Goal: Task Accomplishment & Management: Use online tool/utility

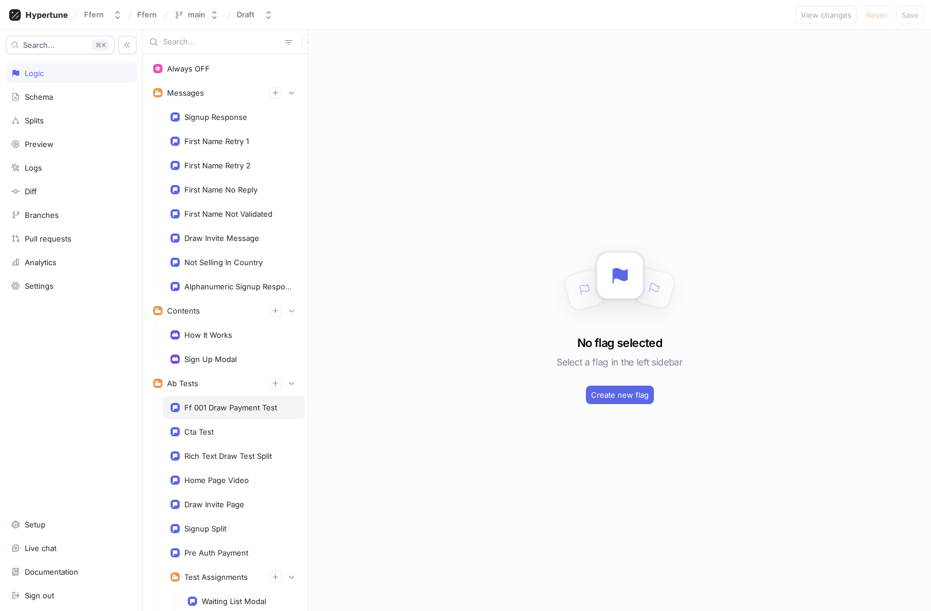
click at [215, 405] on div "Ff 001 Draw Payment Test" at bounding box center [230, 407] width 93 height 9
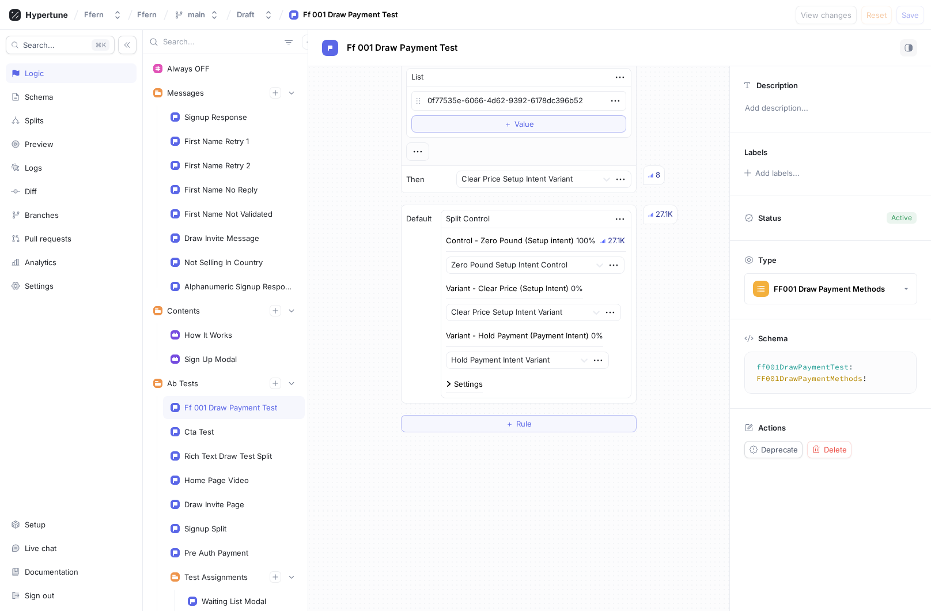
scroll to position [1011, 0]
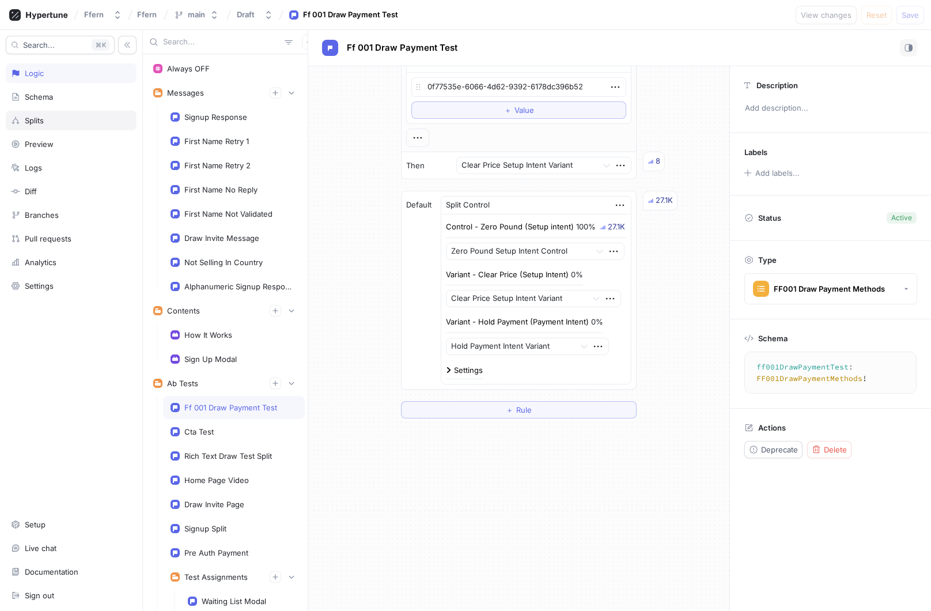
click at [60, 120] on div "Splits" at bounding box center [71, 120] width 120 height 9
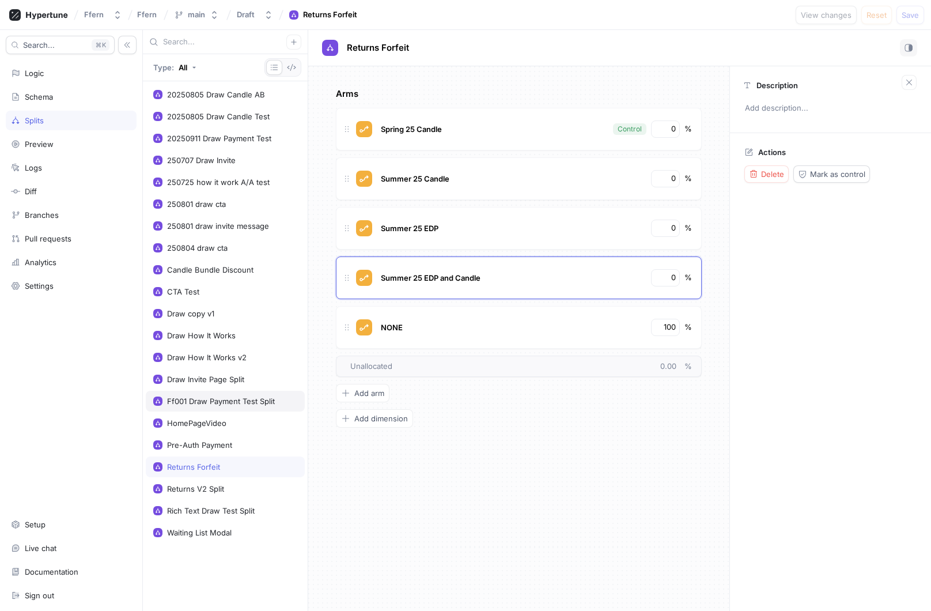
click at [242, 401] on div "Ff001 Draw Payment Test Split" at bounding box center [221, 401] width 108 height 9
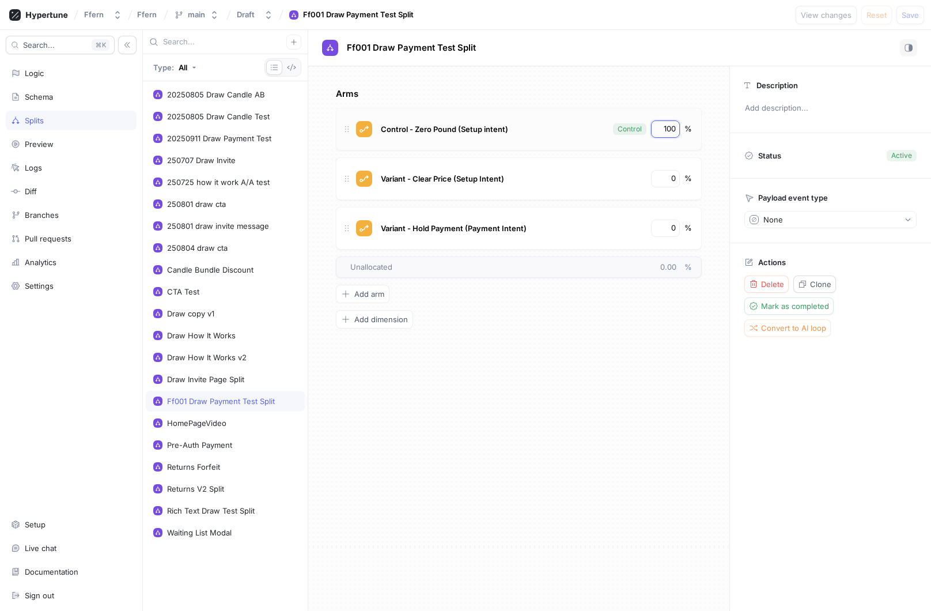
click at [664, 131] on input "100" at bounding box center [667, 129] width 20 height 12
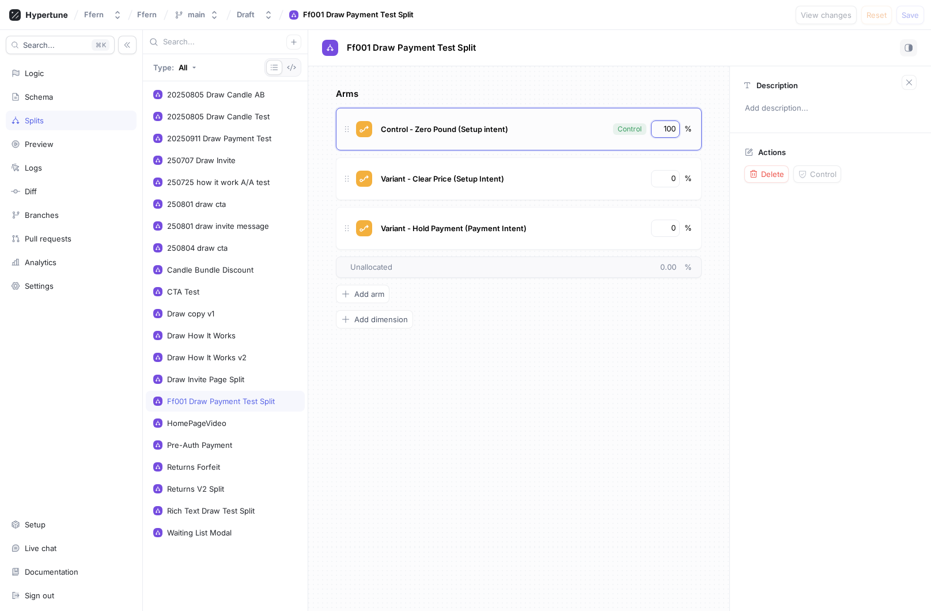
click at [664, 131] on input "100" at bounding box center [667, 129] width 20 height 12
type textarea "x"
type input "8"
type textarea "x"
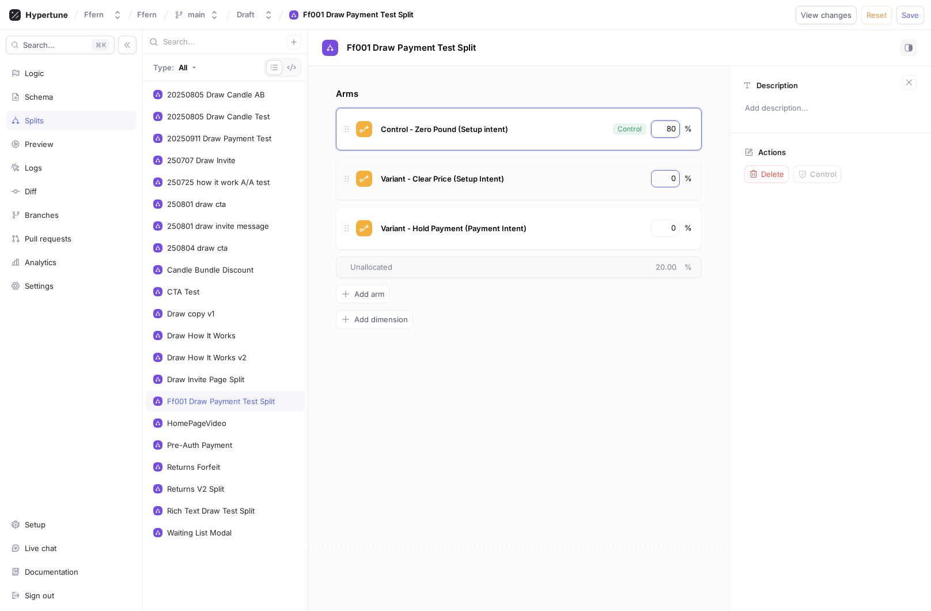
type input "80"
click at [668, 178] on input "0" at bounding box center [667, 179] width 20 height 12
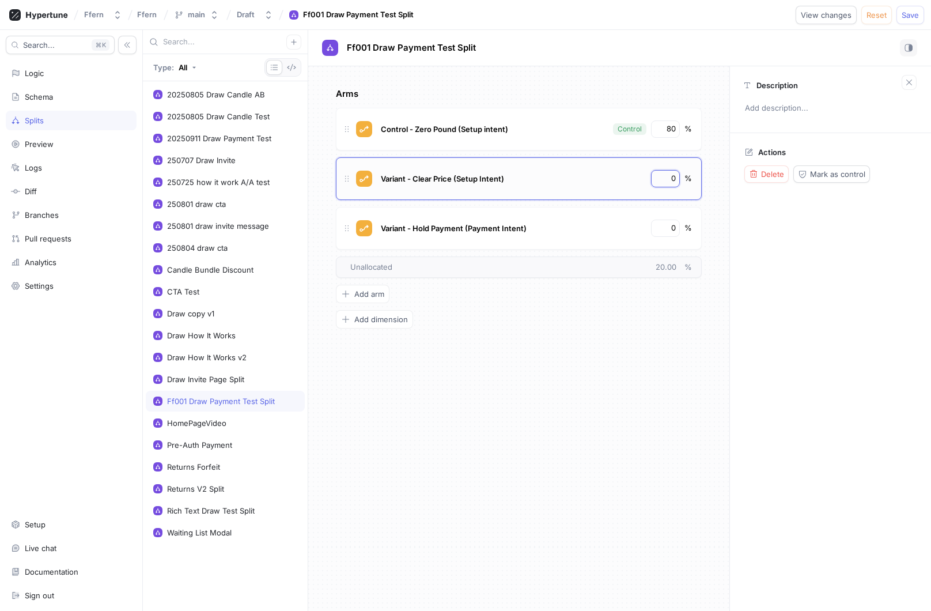
click at [668, 178] on input "0" at bounding box center [667, 179] width 20 height 12
type textarea "x"
type input "10"
type textarea "x"
type input "10"
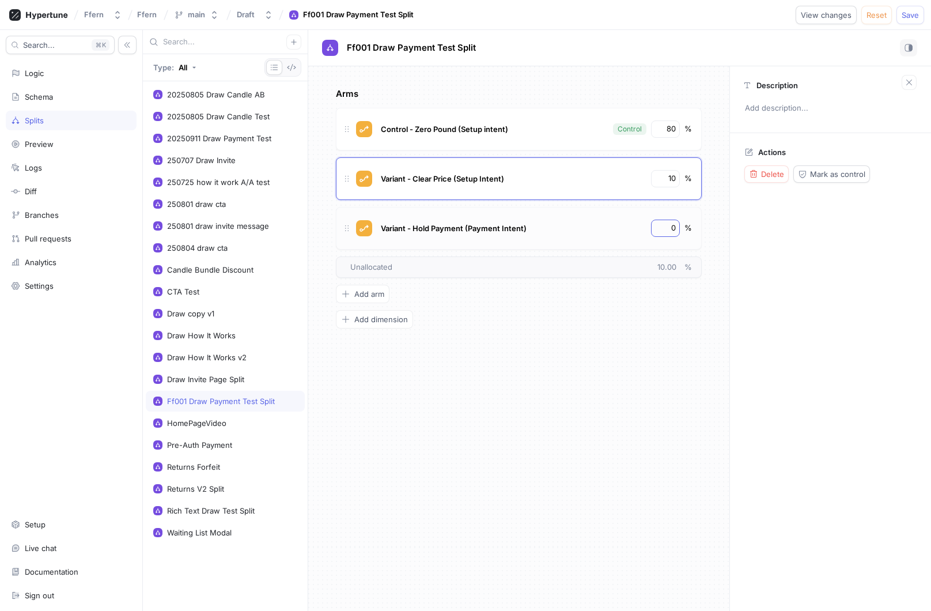
click at [670, 235] on div "0" at bounding box center [665, 228] width 29 height 17
click at [674, 327] on div "Arms Control - Zero Pound (Setup intent) Control 80 % Variant - Clear Price (Se…" at bounding box center [519, 208] width 366 height 241
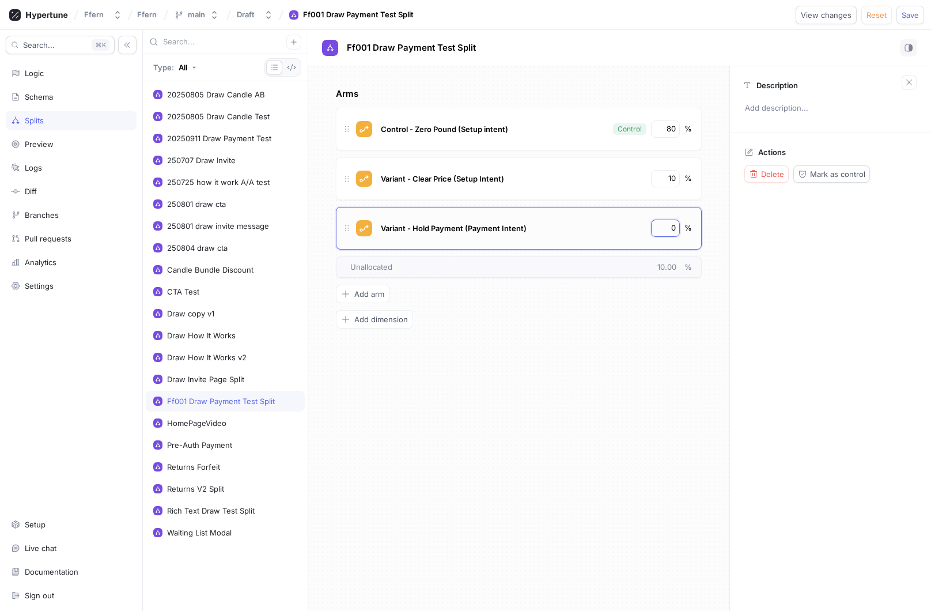
click at [674, 225] on input "0" at bounding box center [667, 228] width 20 height 12
type textarea "x"
type input "1"
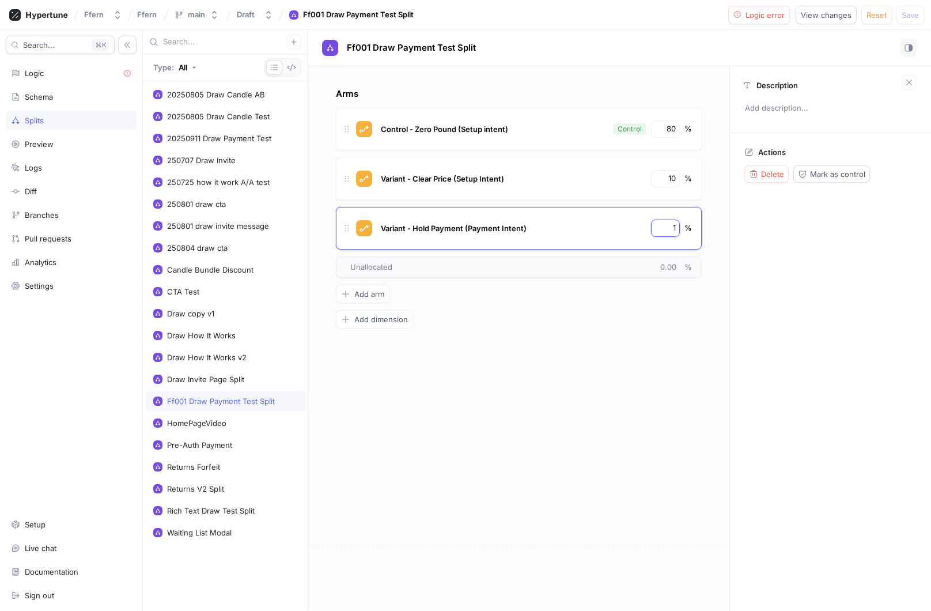
type textarea "x"
type input "10"
click at [684, 322] on div "Arms Control - Zero Pound (Setup intent) Control 80 % Variant - Clear Price (Se…" at bounding box center [519, 208] width 366 height 241
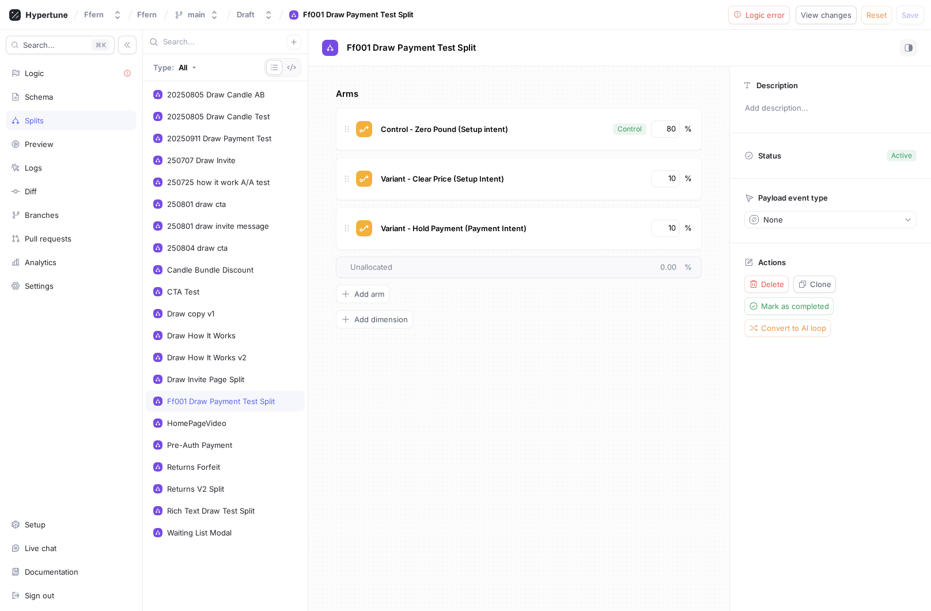
click at [686, 339] on div "Arms Control - Zero Pound (Setup intent) Control 80 % Variant - Clear Price (Se…" at bounding box center [518, 338] width 421 height 545
click at [753, 14] on span "Logic error" at bounding box center [765, 15] width 39 height 7
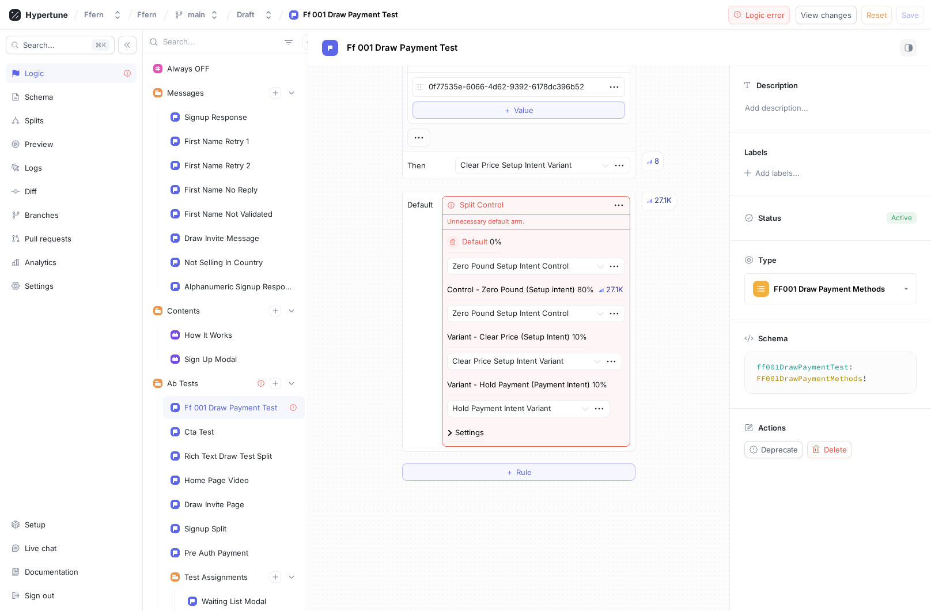
scroll to position [967, 0]
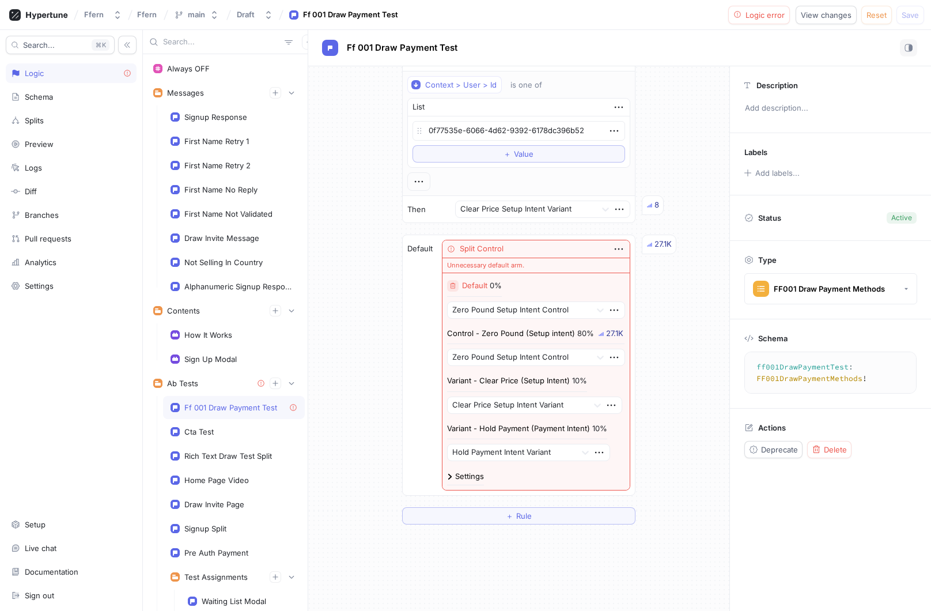
click at [455, 288] on icon "button" at bounding box center [453, 285] width 7 height 7
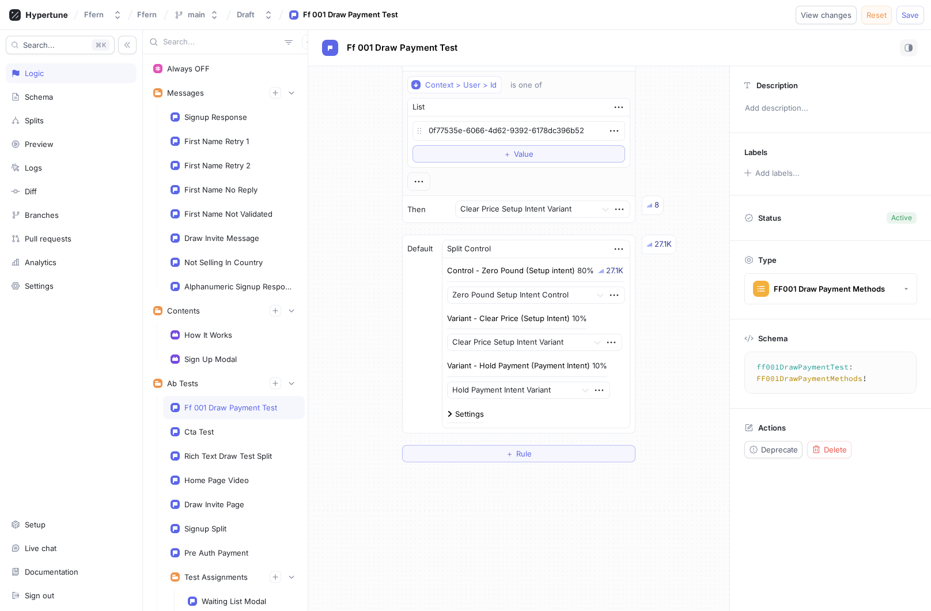
click at [877, 15] on span "Reset" at bounding box center [877, 15] width 20 height 7
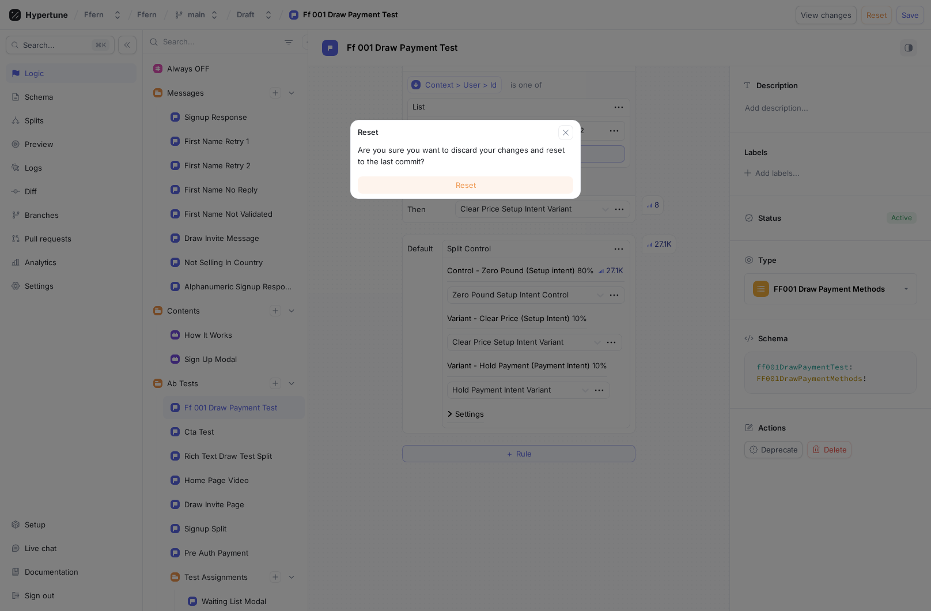
click at [472, 184] on span "Reset" at bounding box center [466, 185] width 20 height 7
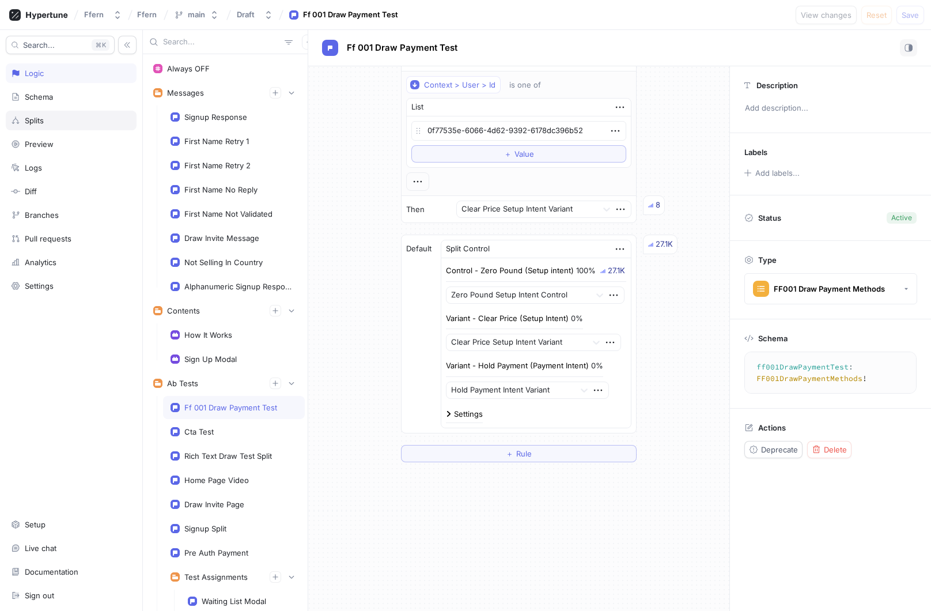
click at [74, 118] on div "Splits" at bounding box center [71, 120] width 120 height 9
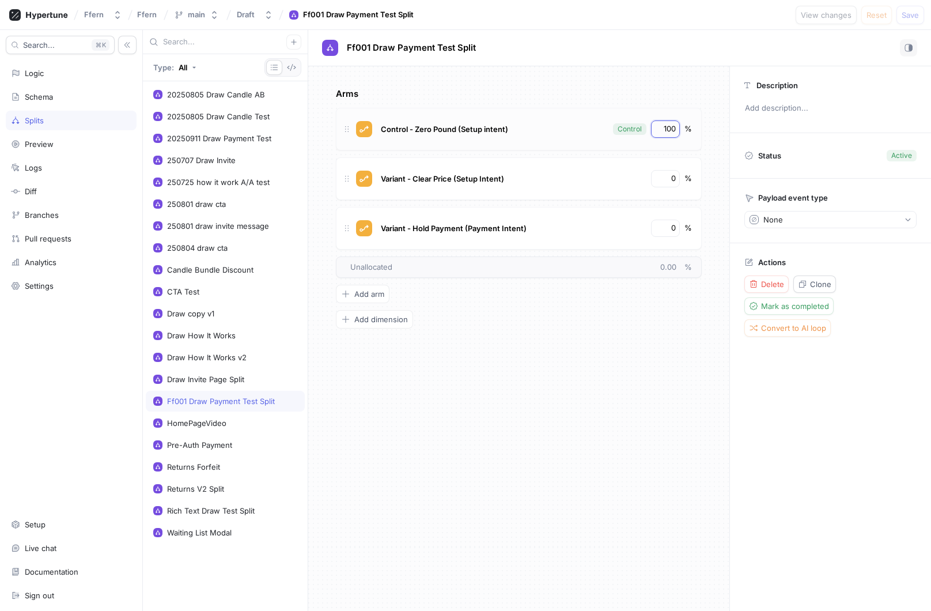
click at [665, 129] on input "100" at bounding box center [667, 129] width 20 height 12
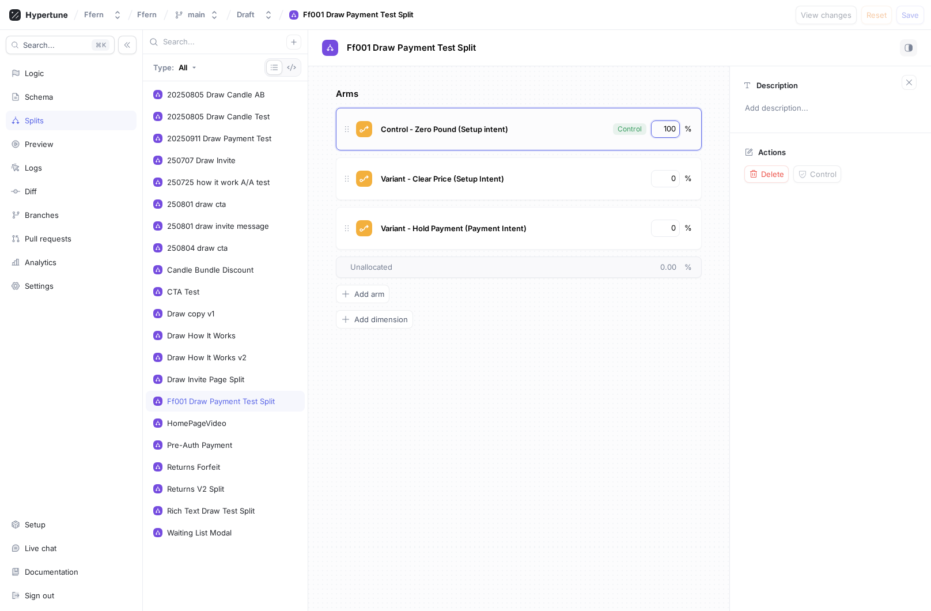
click at [665, 129] on input "100" at bounding box center [667, 129] width 20 height 12
type textarea "x"
type input "8"
type textarea "x"
type input "80"
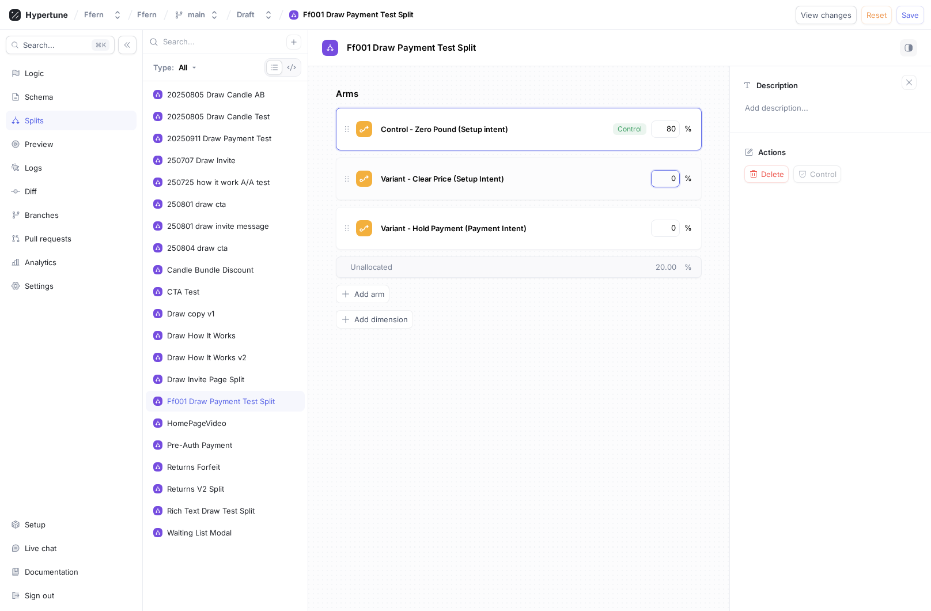
click at [673, 179] on input "0" at bounding box center [667, 179] width 20 height 12
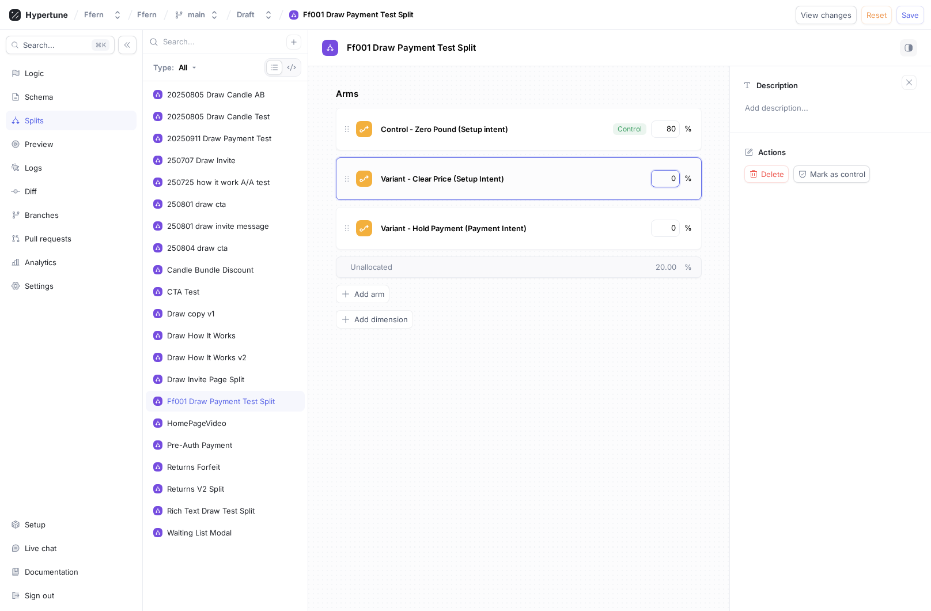
click at [673, 179] on input "0" at bounding box center [667, 179] width 20 height 12
type textarea "x"
type input "1"
type textarea "x"
type input "10"
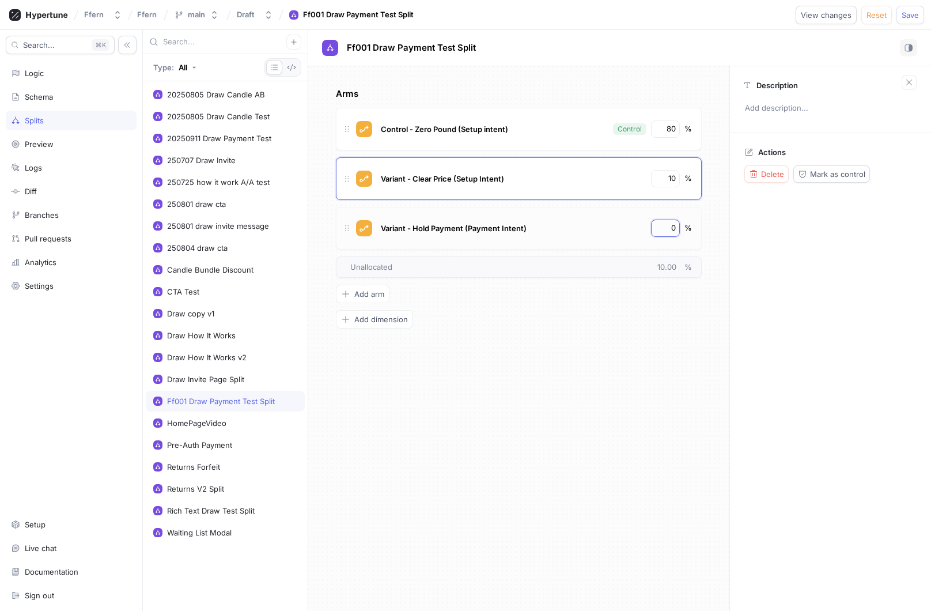
click at [672, 232] on input "0" at bounding box center [667, 228] width 20 height 12
type textarea "x"
type input "10"
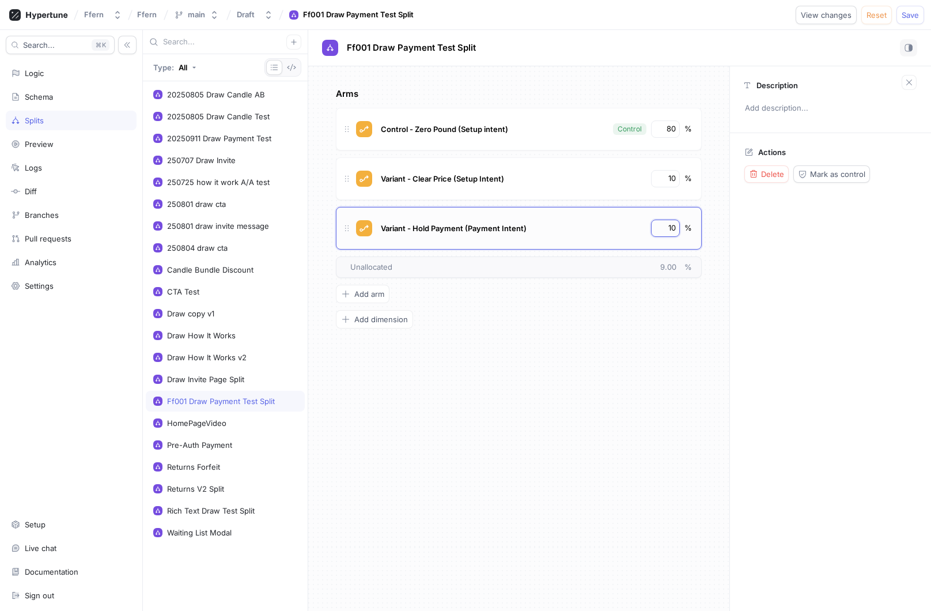
type textarea "x"
type input "10"
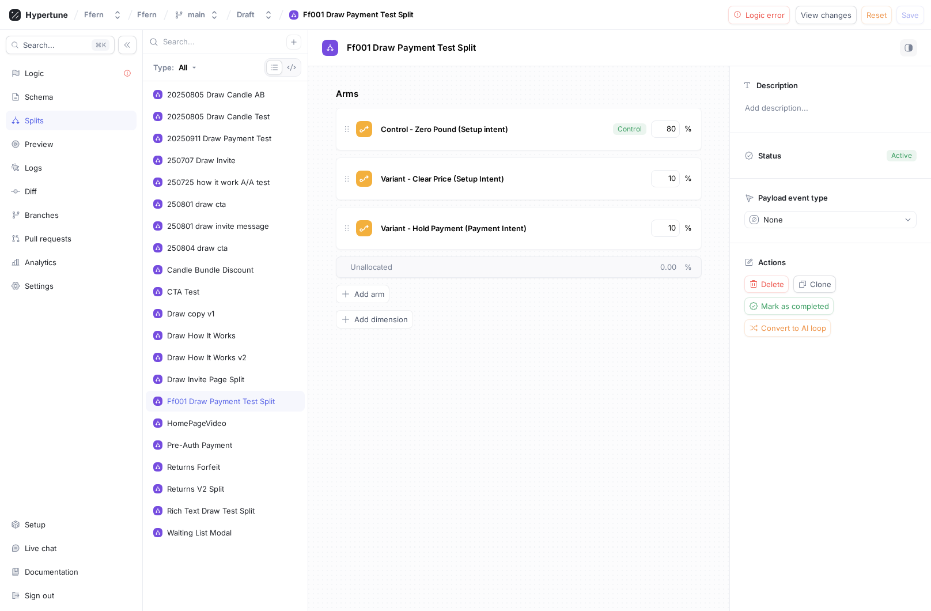
click at [671, 319] on div "Arms Control - Zero Pound (Setup intent) Control 80 % Variant - Clear Price (Se…" at bounding box center [519, 208] width 366 height 241
click at [77, 77] on div "Logic" at bounding box center [71, 73] width 120 height 9
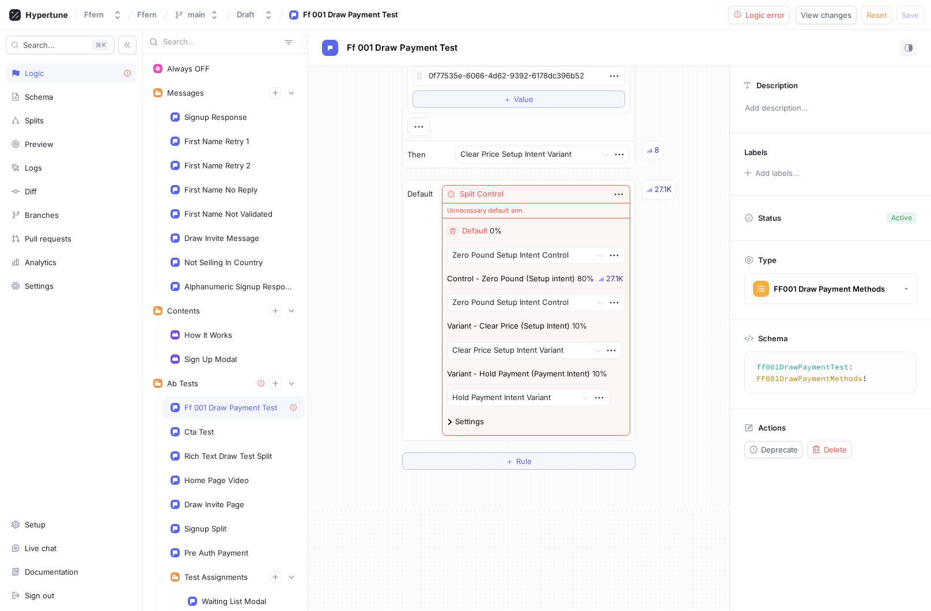
scroll to position [1023, 0]
click at [453, 230] on icon "button" at bounding box center [453, 230] width 7 height 7
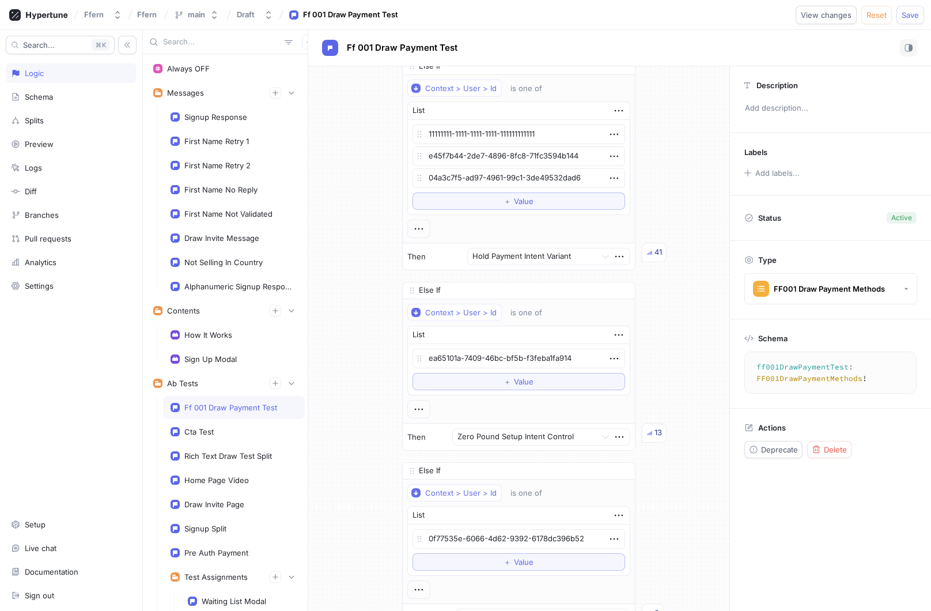
scroll to position [495, 0]
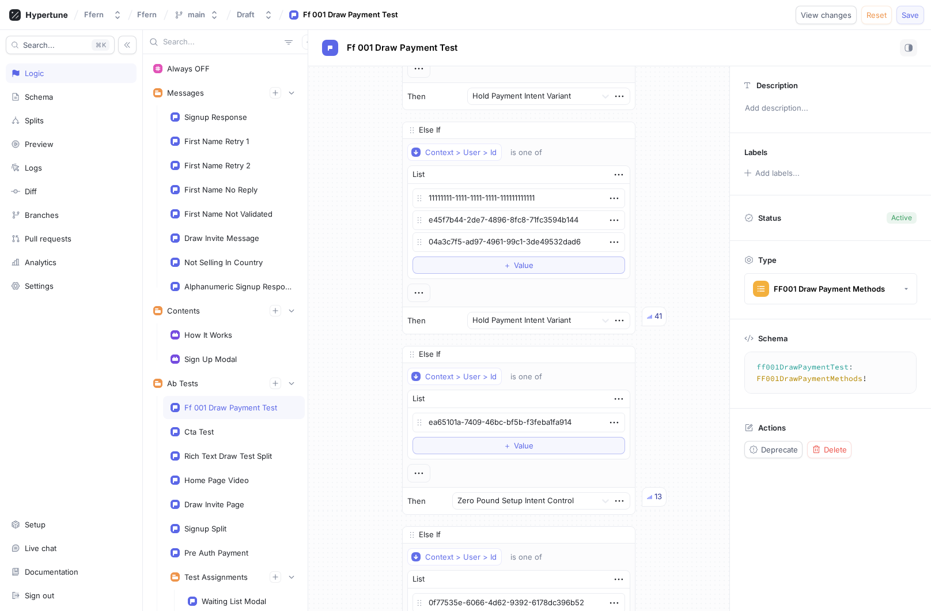
click at [915, 22] on button "Save" at bounding box center [911, 15] width 28 height 18
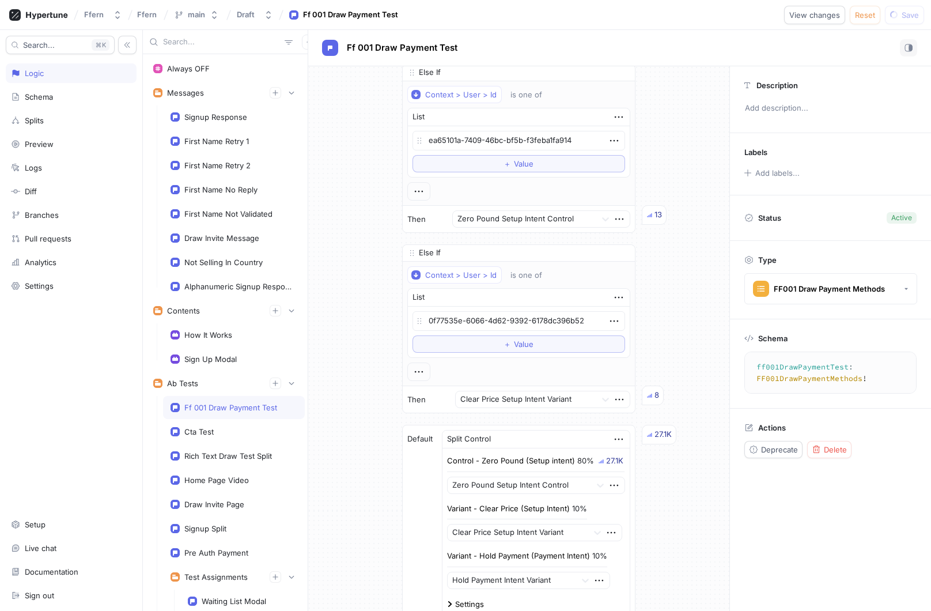
scroll to position [1011, 0]
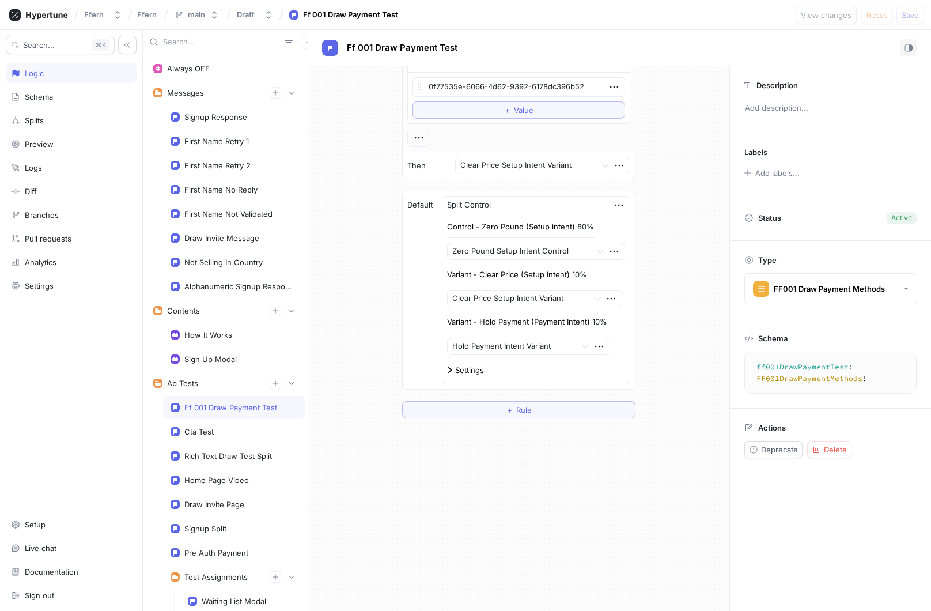
type textarea "x"
